Goal: Book appointment/travel/reservation

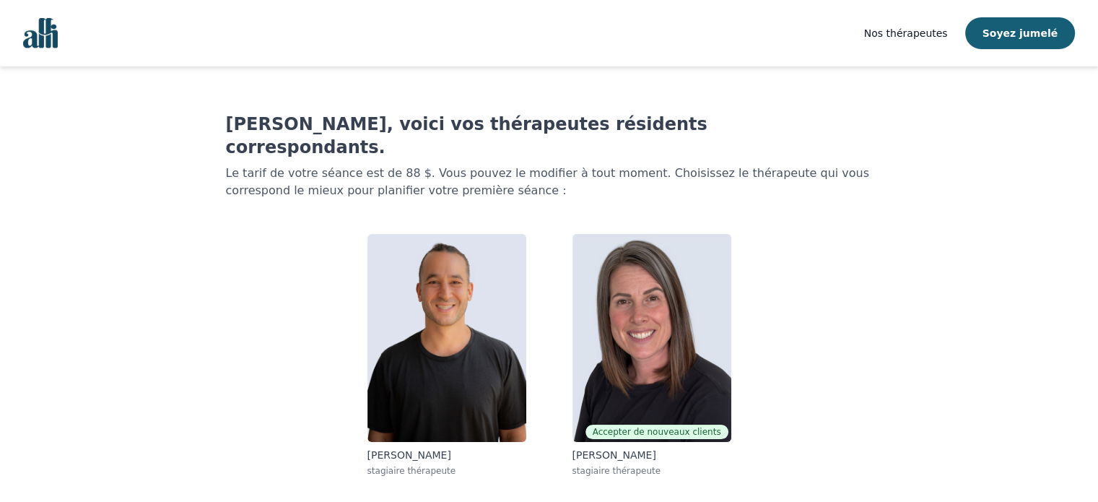
scroll to position [29, 0]
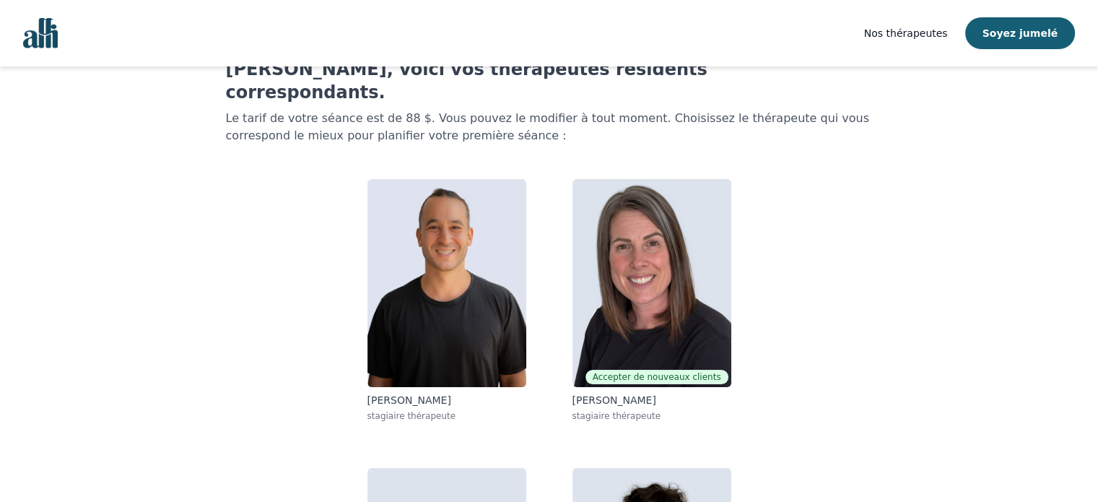
click at [673, 130] on div "[PERSON_NAME], voici vos thérapeutes résidents correspondants. Le tarif de votr…" at bounding box center [549, 390] width 647 height 664
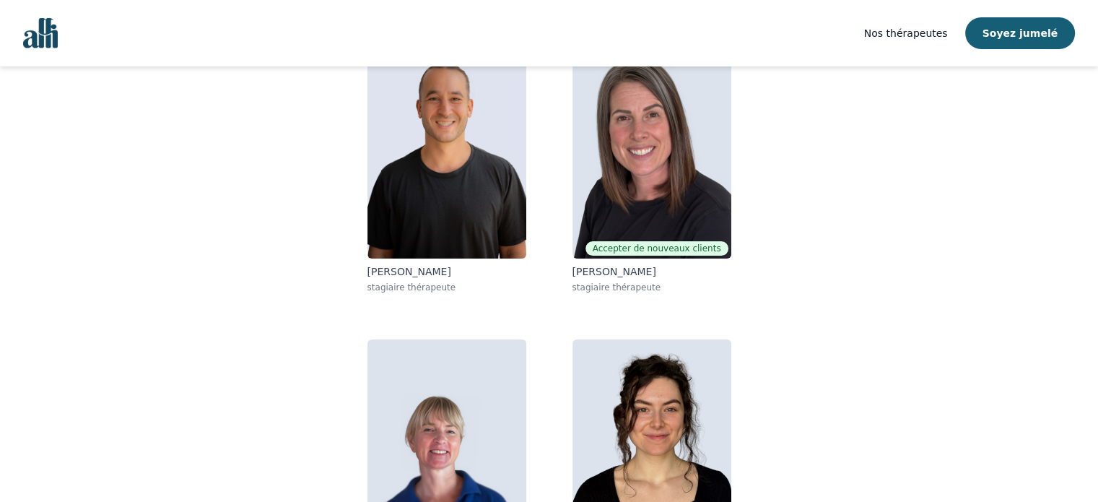
scroll to position [251, 0]
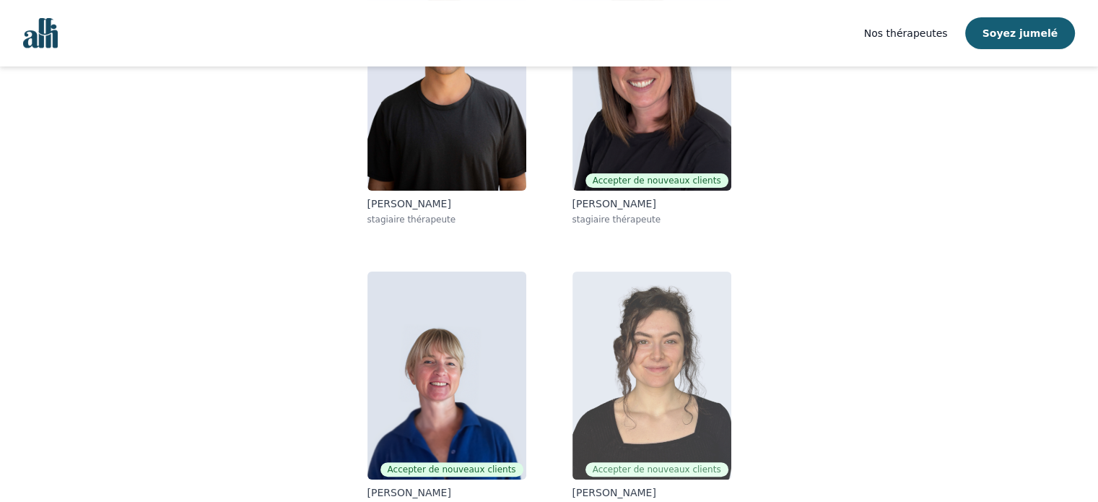
click at [711, 345] on img at bounding box center [652, 376] width 159 height 208
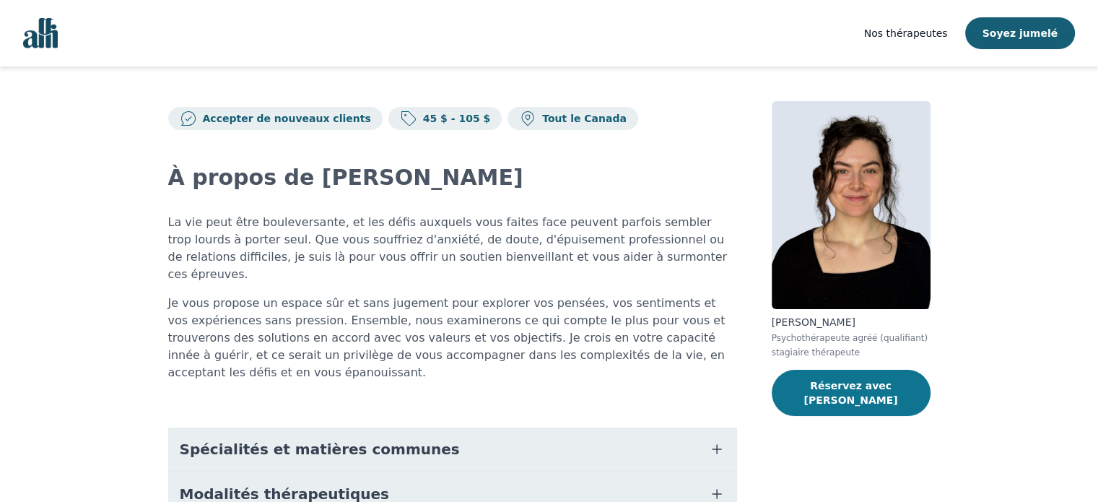
click at [888, 389] on font "Réservez avec [PERSON_NAME]" at bounding box center [851, 393] width 94 height 26
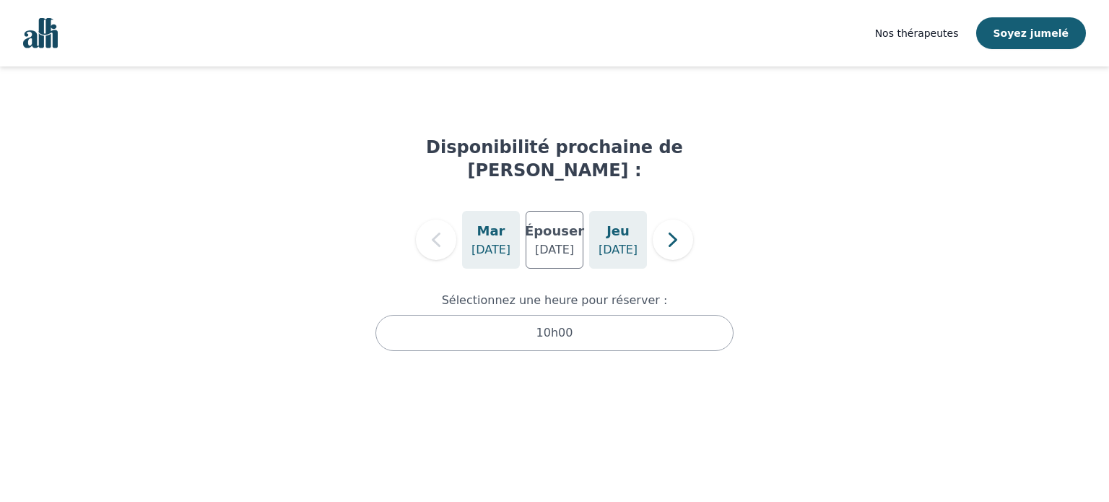
click at [592, 228] on div "[DATE]" at bounding box center [618, 240] width 58 height 58
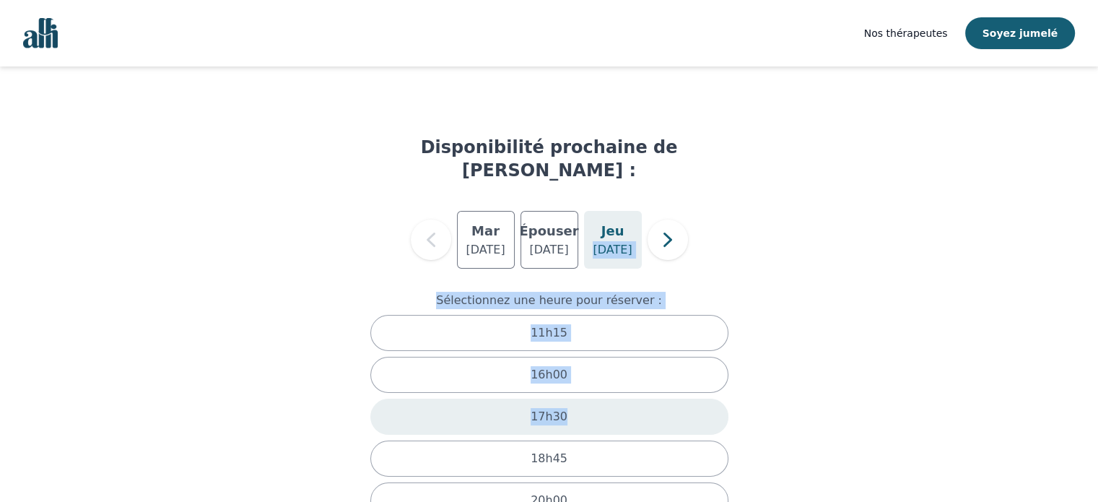
drag, startPoint x: 592, startPoint y: 228, endPoint x: 586, endPoint y: 410, distance: 182.1
click at [586, 410] on div "Disponibilité prochaine de [PERSON_NAME] : [DATE] Épouser [DATE] [DATE] Sélecti…" at bounding box center [550, 342] width 416 height 412
click at [586, 410] on div "17h30" at bounding box center [549, 417] width 358 height 36
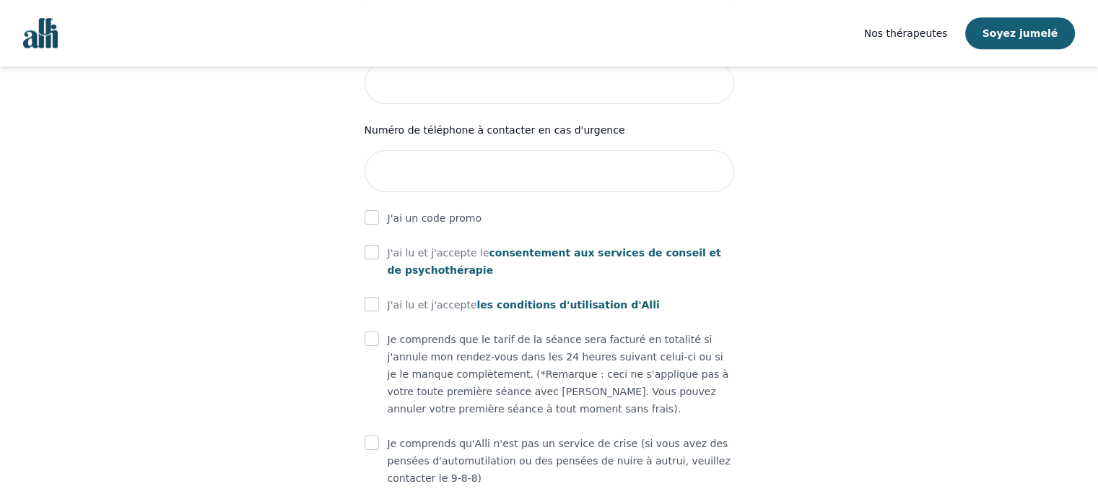
scroll to position [840, 0]
